Goal: Transaction & Acquisition: Book appointment/travel/reservation

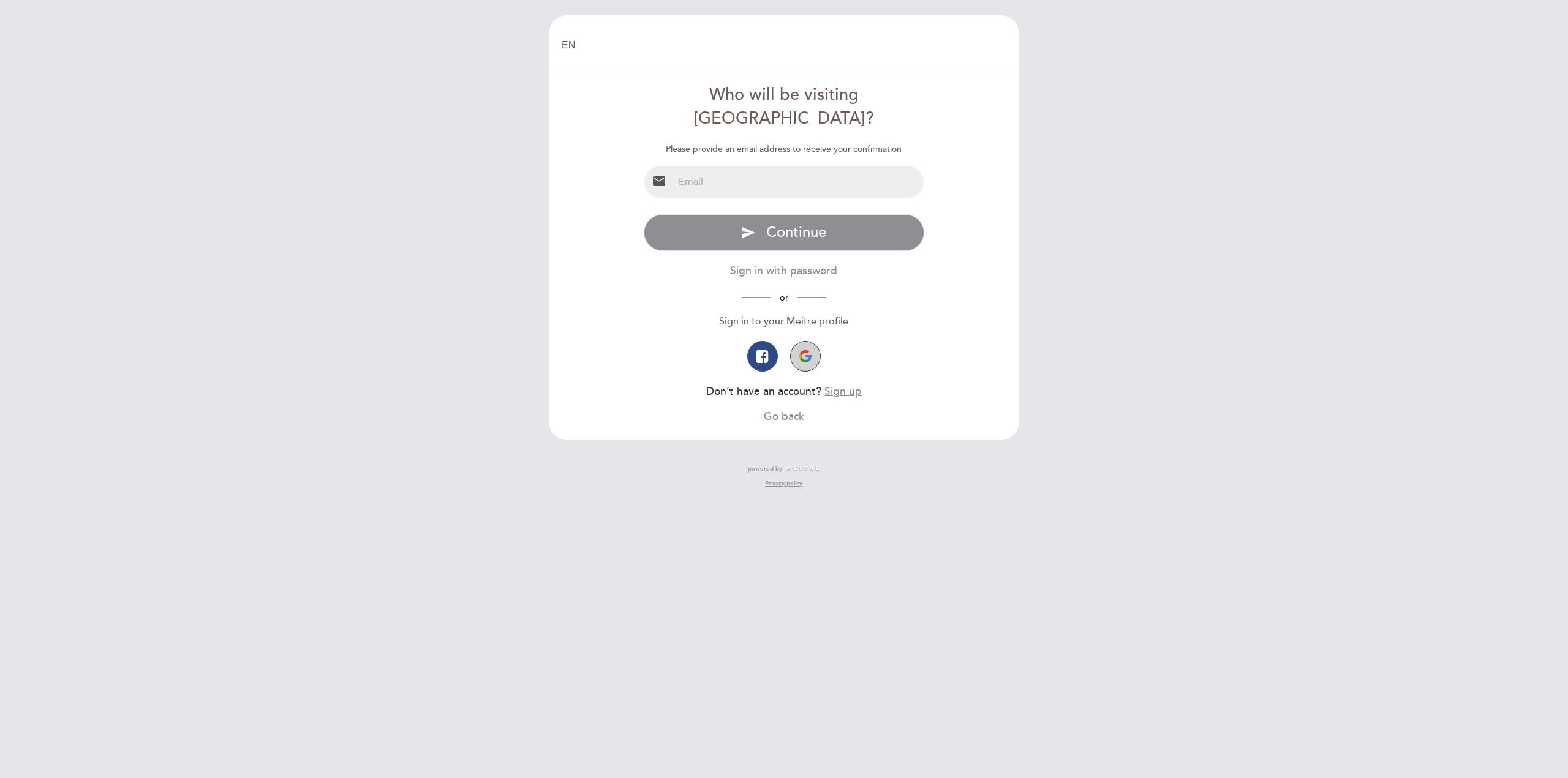
click at [810, 341] on button "button" at bounding box center [805, 356] width 30 height 30
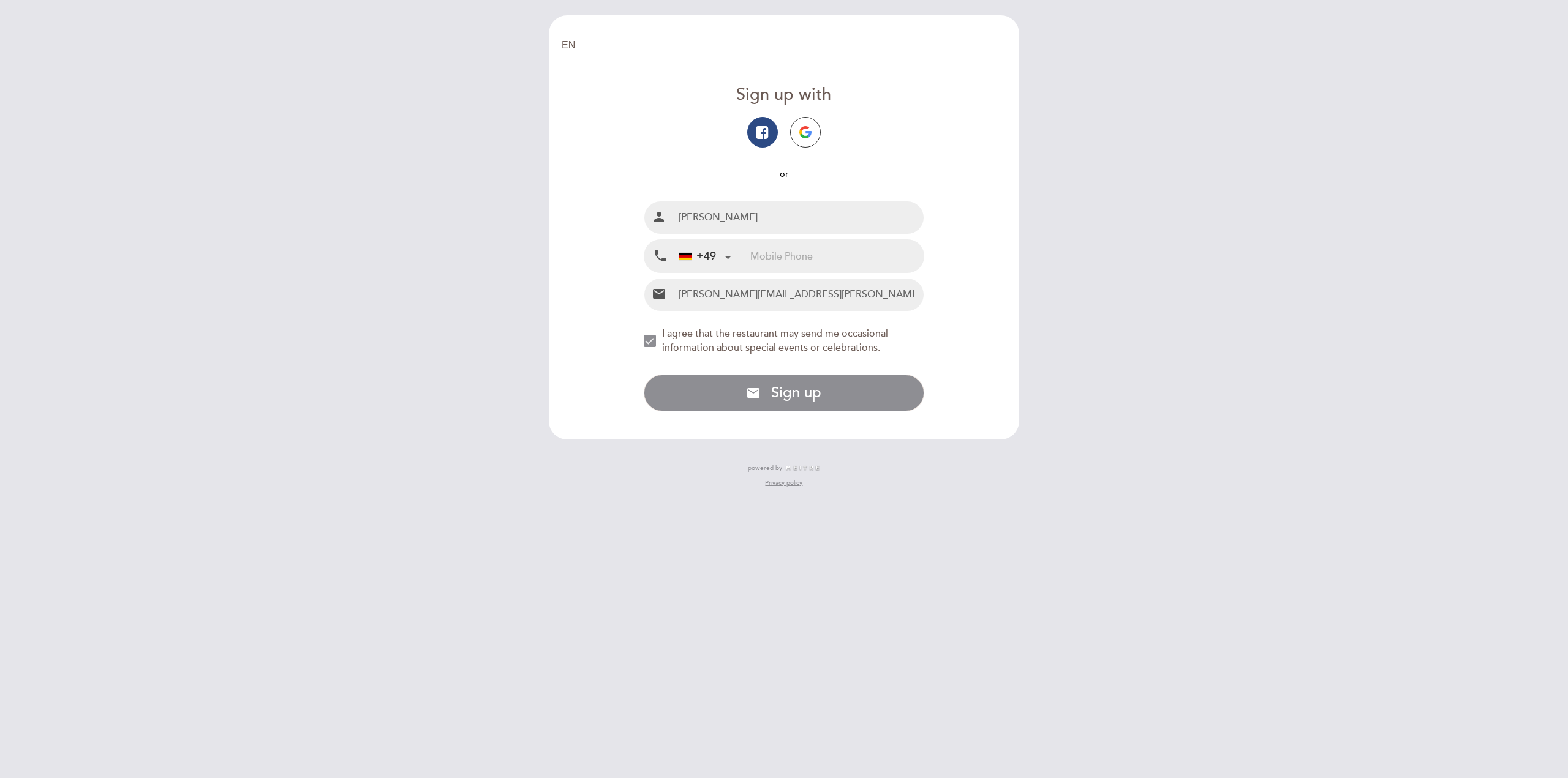
click at [774, 253] on input "tel" at bounding box center [837, 256] width 174 height 32
drag, startPoint x: 758, startPoint y: 259, endPoint x: 755, endPoint y: 282, distance: 23.2
click at [758, 259] on input "01724466692" at bounding box center [837, 256] width 174 height 32
type input "1724466692"
click at [650, 342] on div "NEW_MODAL_AGREE_RESTAURANT_SEND_OCCASIONAL_INFO" at bounding box center [650, 340] width 12 height 12
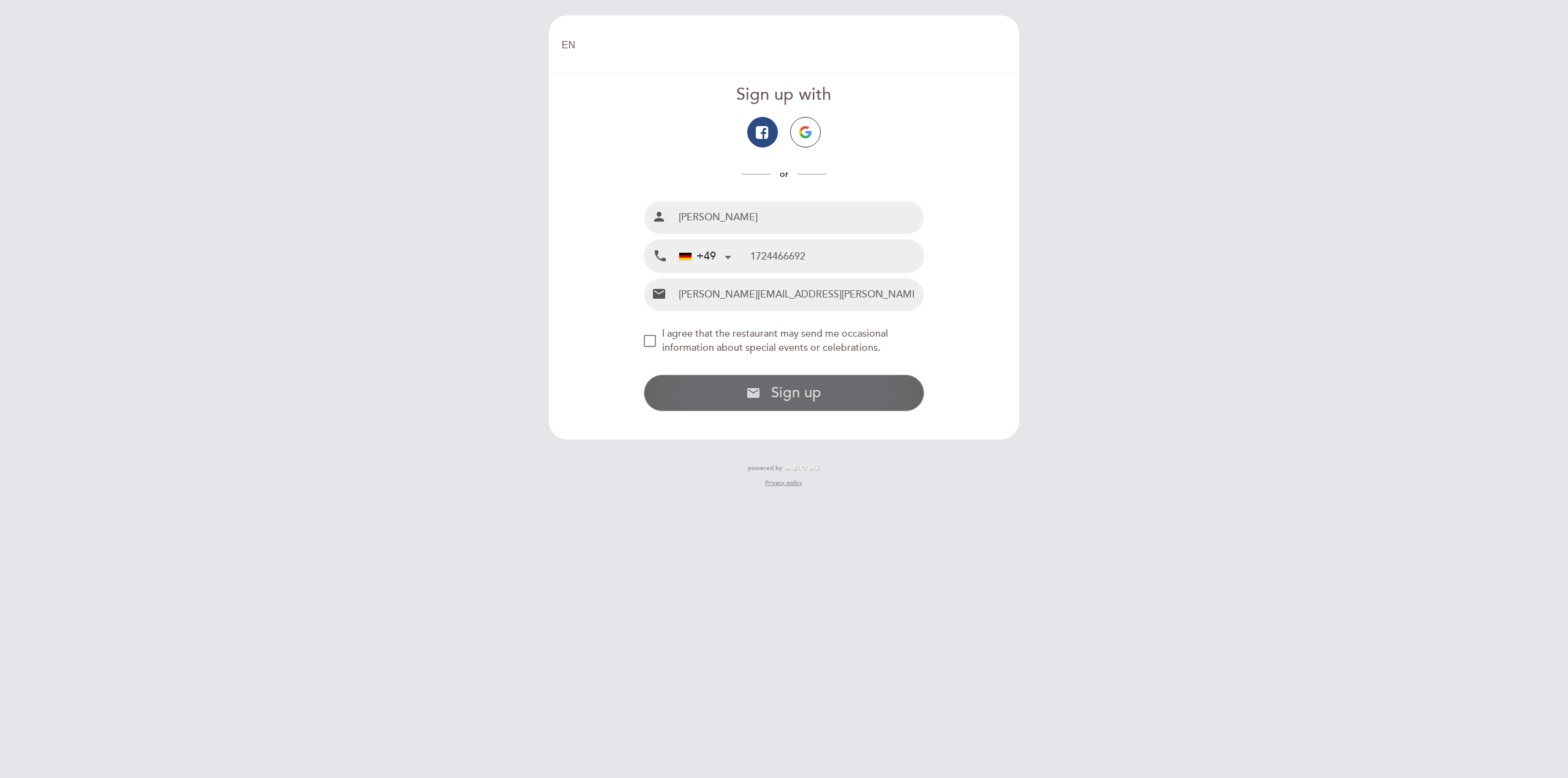
click at [715, 393] on button "email Sign up with email address Sign up" at bounding box center [784, 394] width 281 height 37
click at [649, 342] on div "NEW_MODAL_AGREE_RESTAURANT_SEND_OCCASIONAL_INFO" at bounding box center [650, 340] width 12 height 12
click at [652, 339] on div "NEW_MODAL_AGREE_RESTAURANT_SEND_OCCASIONAL_INFO" at bounding box center [650, 340] width 12 height 12
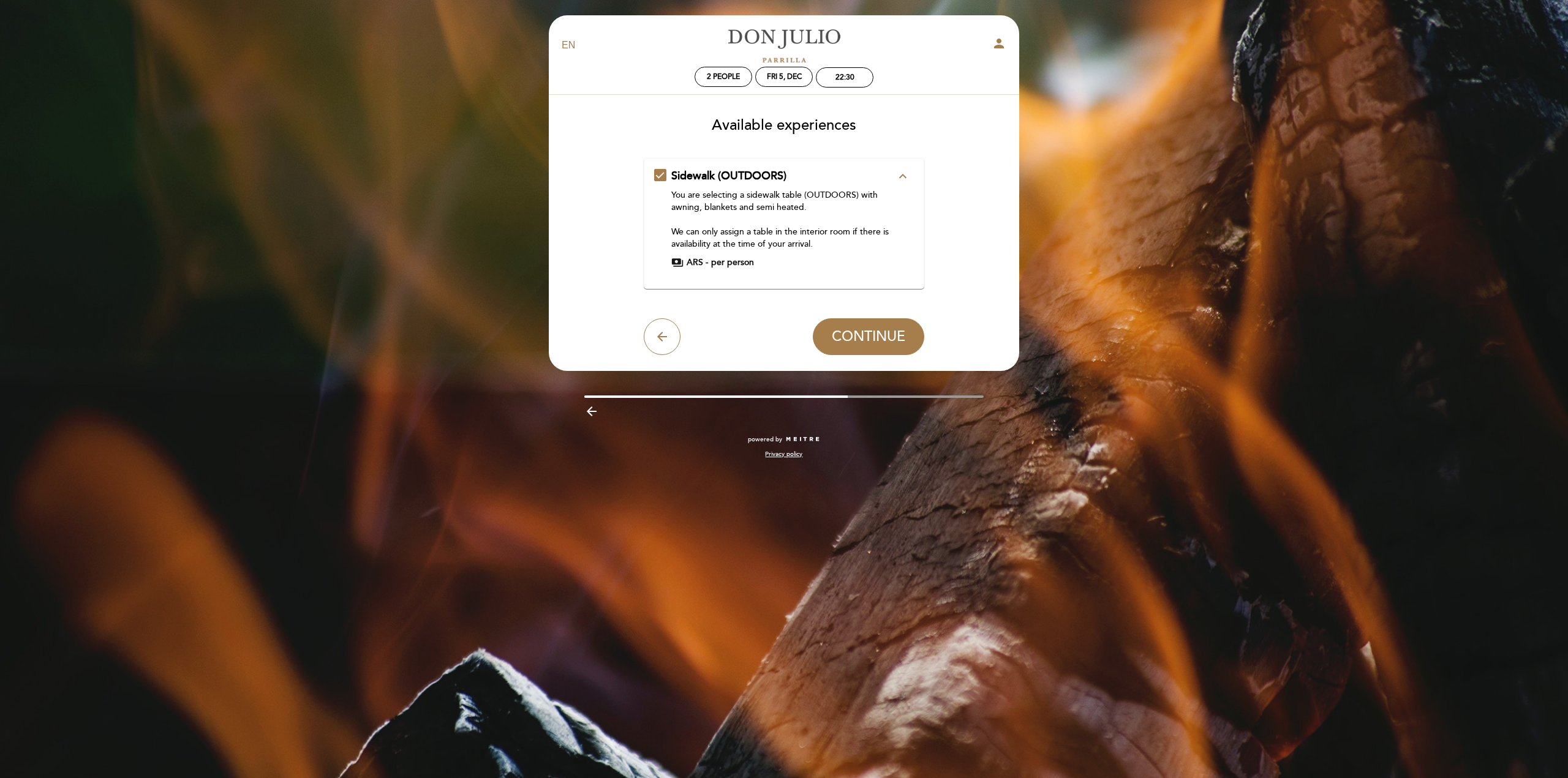
click at [701, 259] on span "ARS -" at bounding box center [697, 262] width 21 height 12
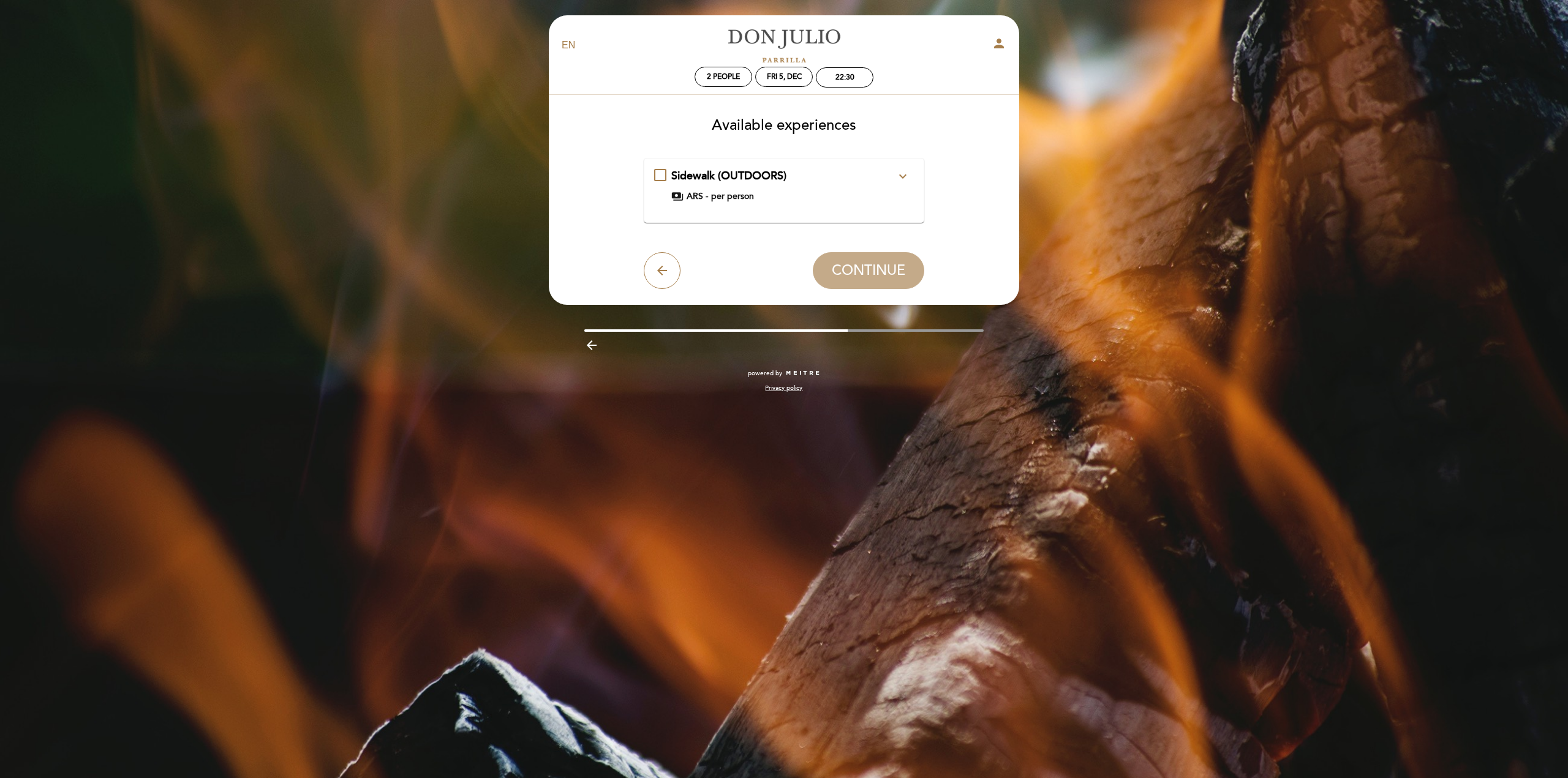
click at [699, 197] on span "ARS -" at bounding box center [697, 196] width 21 height 12
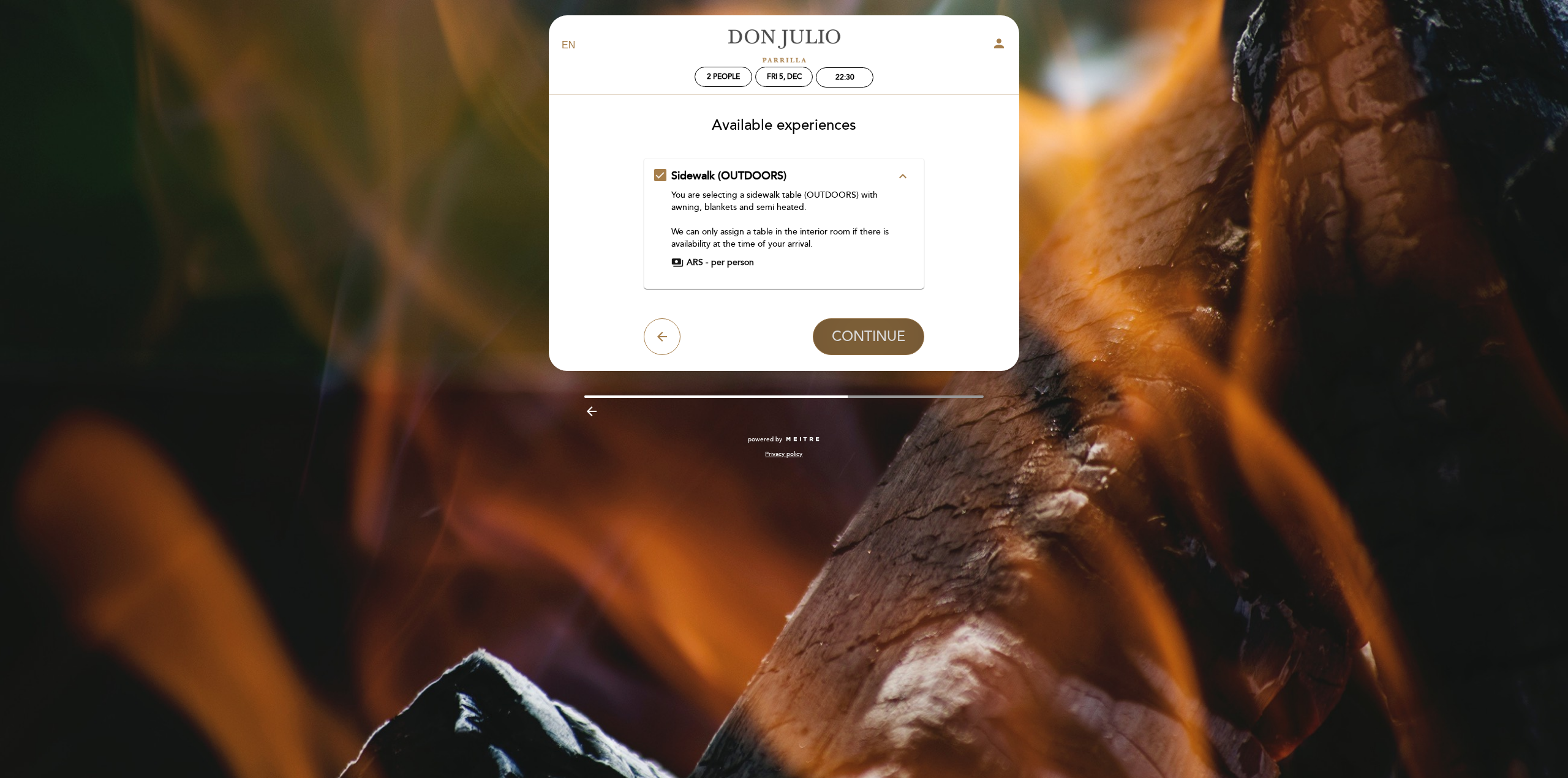
click at [854, 342] on span "CONTINUE" at bounding box center [869, 336] width 74 height 18
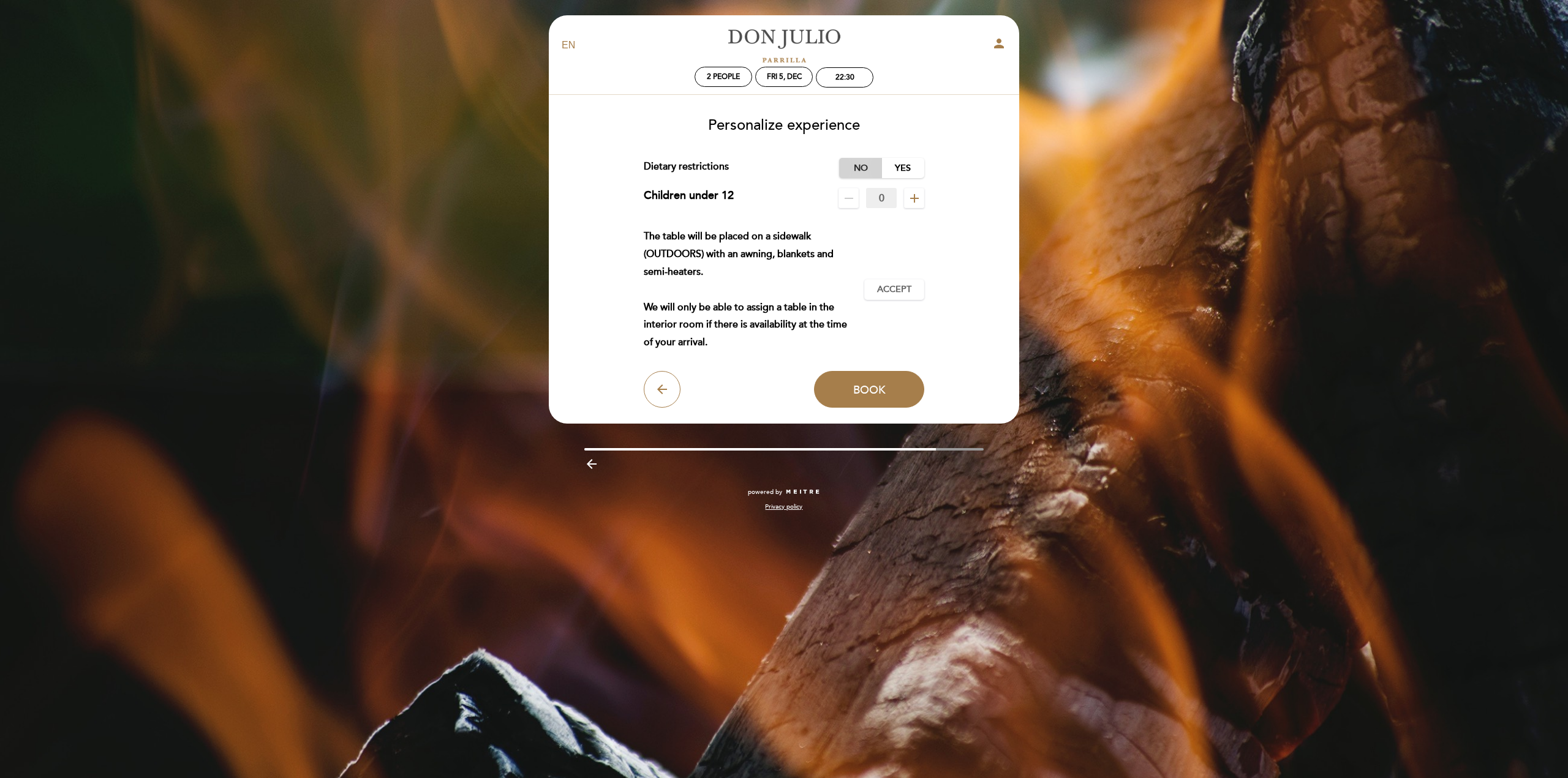
click at [857, 170] on label "No" at bounding box center [860, 168] width 43 height 20
click at [882, 293] on span "Accept" at bounding box center [893, 290] width 34 height 13
click at [861, 384] on span "Book" at bounding box center [869, 389] width 32 height 14
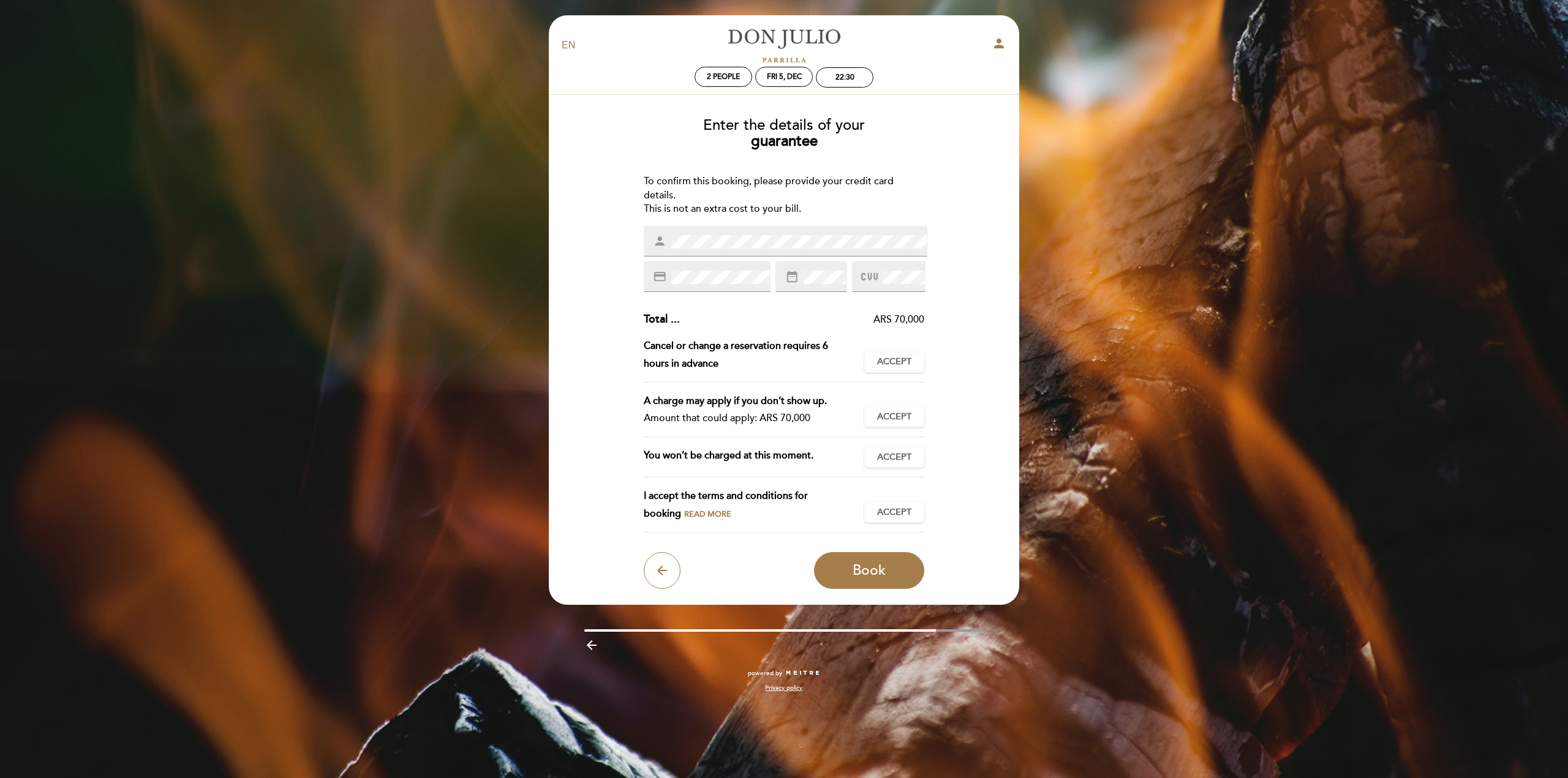
click at [632, 219] on div "Enter the details of your guarantee To confirm this booking, please provide you…" at bounding box center [784, 348] width 453 height 481
click at [878, 68] on div "2 people Fri 5, Dec 22:30" at bounding box center [784, 77] width 463 height 21
click at [891, 368] on span "Accept" at bounding box center [893, 362] width 34 height 13
click at [890, 420] on span "Accept" at bounding box center [893, 418] width 34 height 13
click at [895, 449] on button "Accept Accepted" at bounding box center [893, 457] width 60 height 21
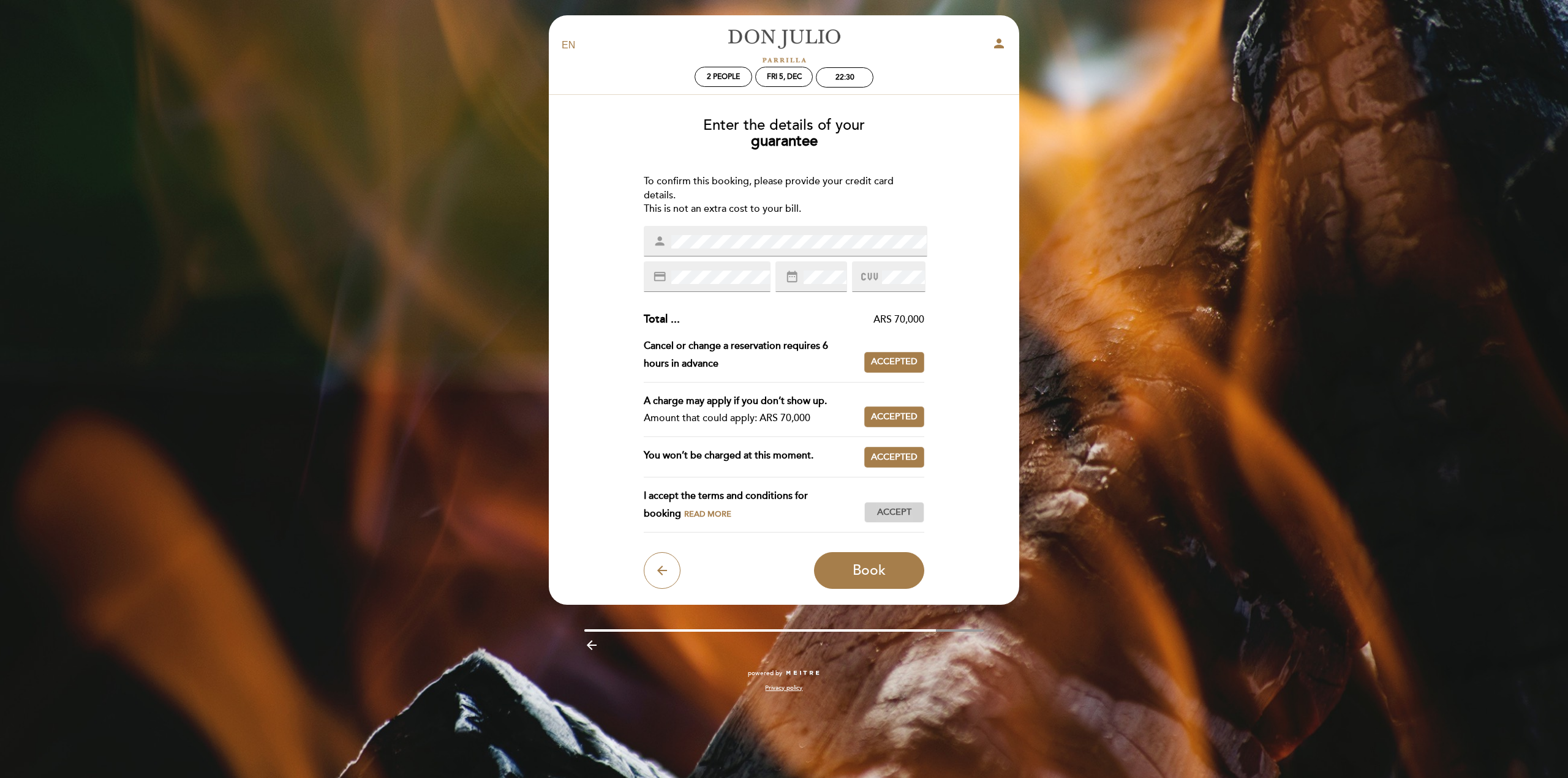
click at [884, 520] on button "Accept Accepted" at bounding box center [893, 512] width 60 height 21
click at [837, 564] on button "Book" at bounding box center [869, 571] width 110 height 37
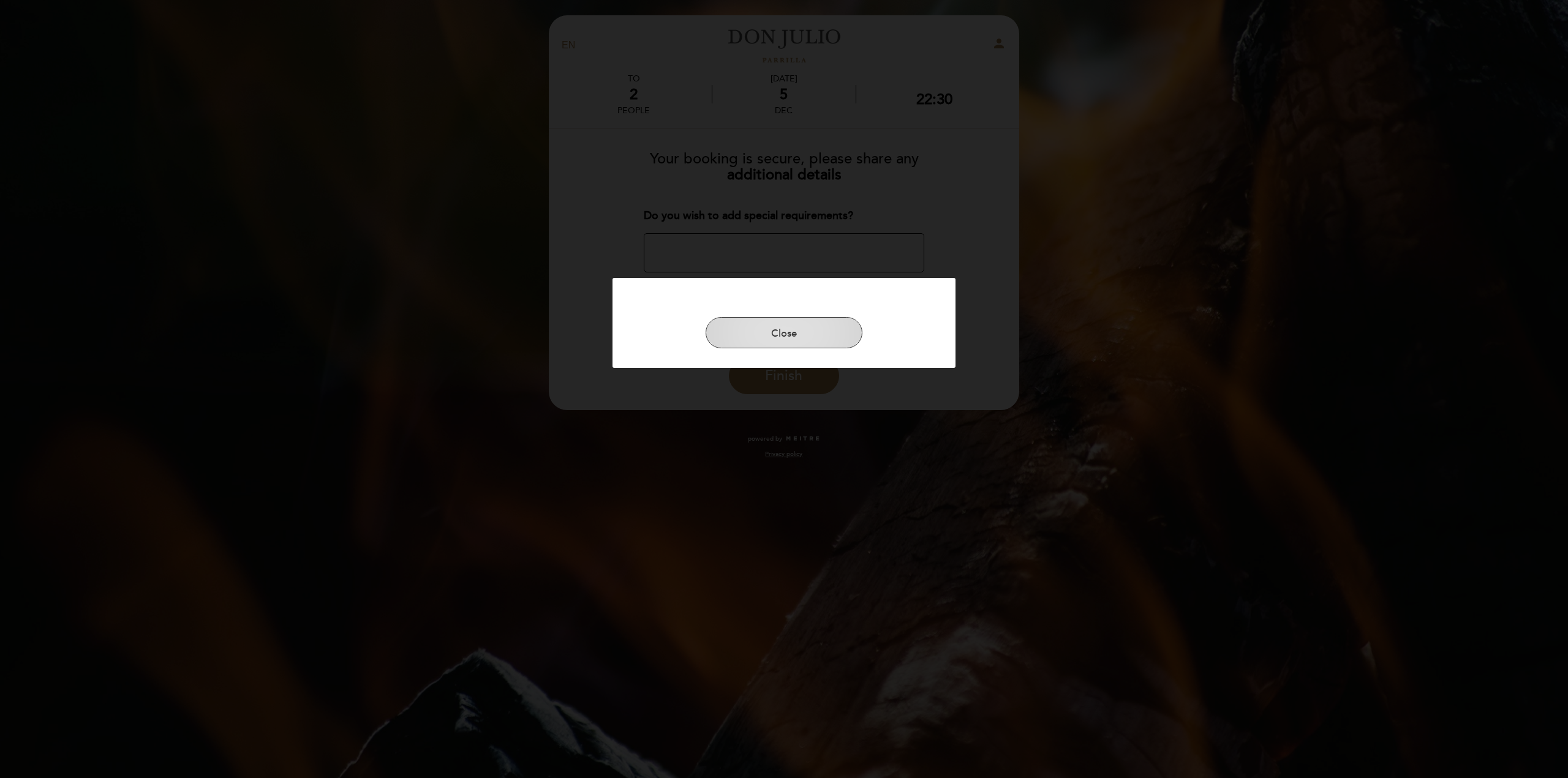
click at [769, 334] on button "Close" at bounding box center [784, 333] width 157 height 31
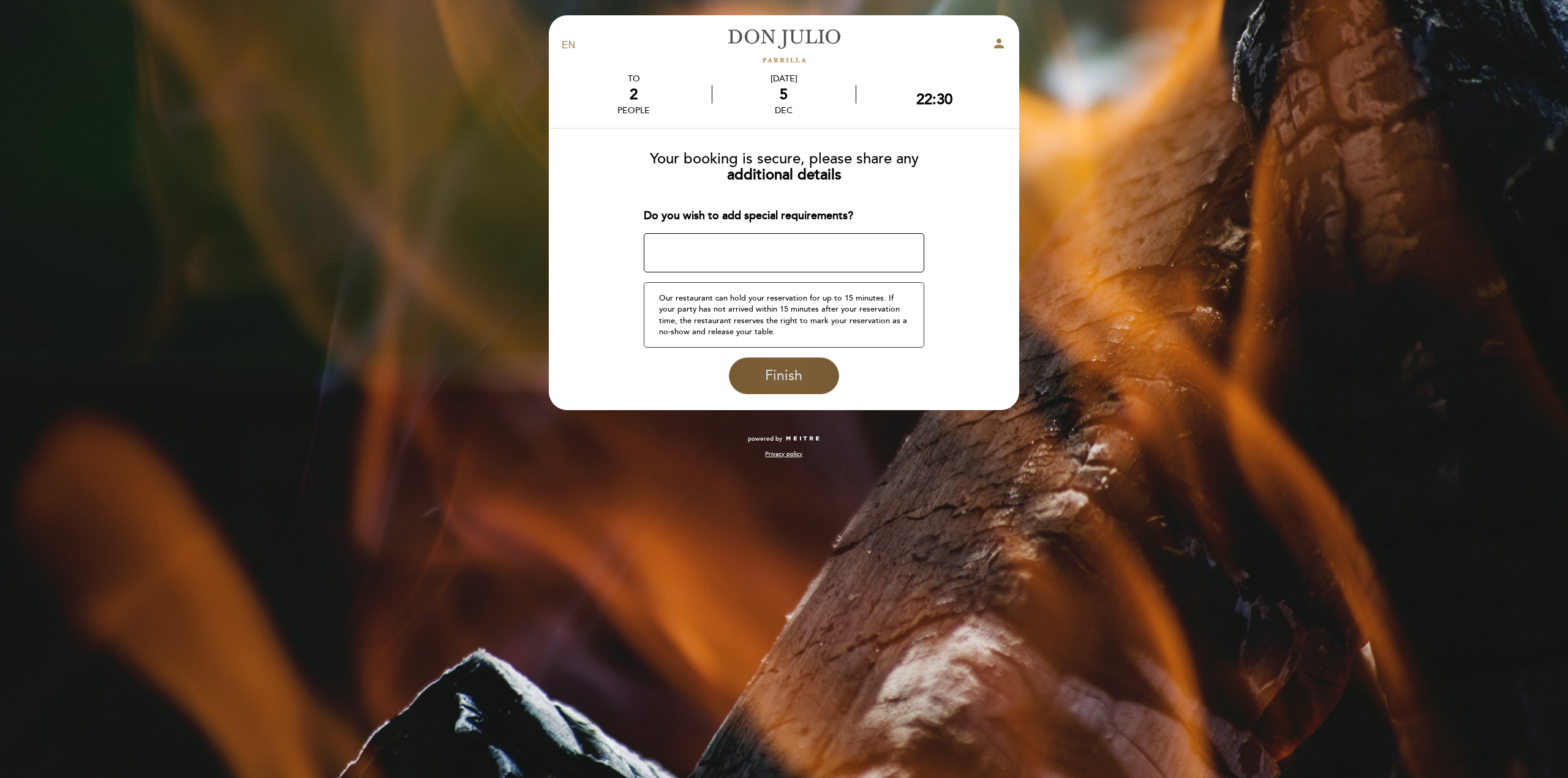
click at [774, 383] on span "Finish" at bounding box center [784, 376] width 37 height 18
